Goal: Check status: Check status

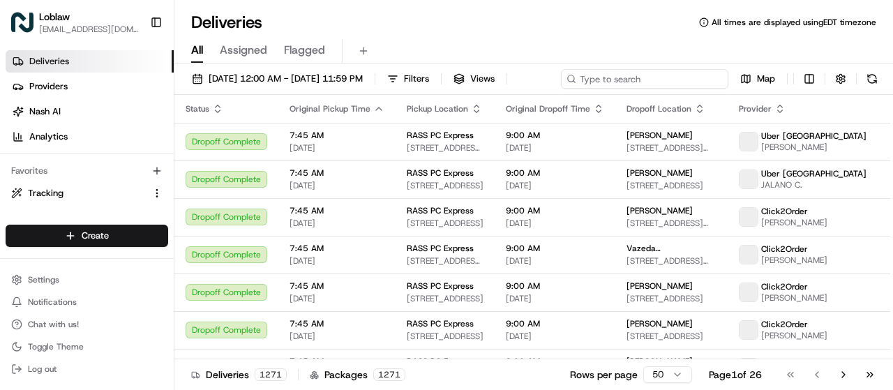
drag, startPoint x: 656, startPoint y: 72, endPoint x: 662, endPoint y: 77, distance: 8.0
click at [656, 74] on div "[DATE] 12:00 AM - [DATE] 11:59 PM Filters Views Map" at bounding box center [533, 82] width 719 height 26
click at [561, 89] on input at bounding box center [644, 79] width 167 height 20
paste input "531900012807018"
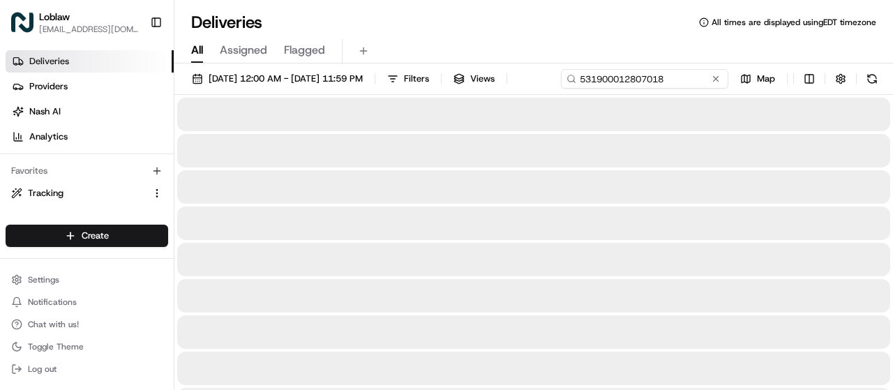
type input "531900012807018"
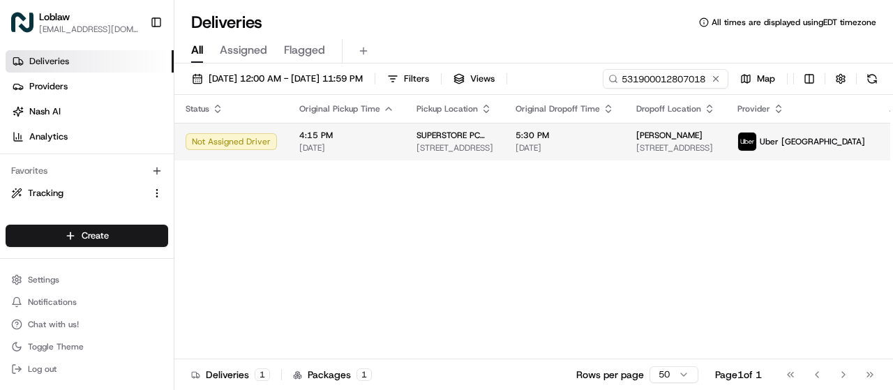
click at [619, 164] on div "Status Original Pickup Time Pickup Location Original Dropoff Time Dropoff Locat…" at bounding box center [550, 227] width 753 height 264
click at [592, 139] on span "5:30 PM" at bounding box center [565, 135] width 98 height 11
